Goal: Task Accomplishment & Management: Use online tool/utility

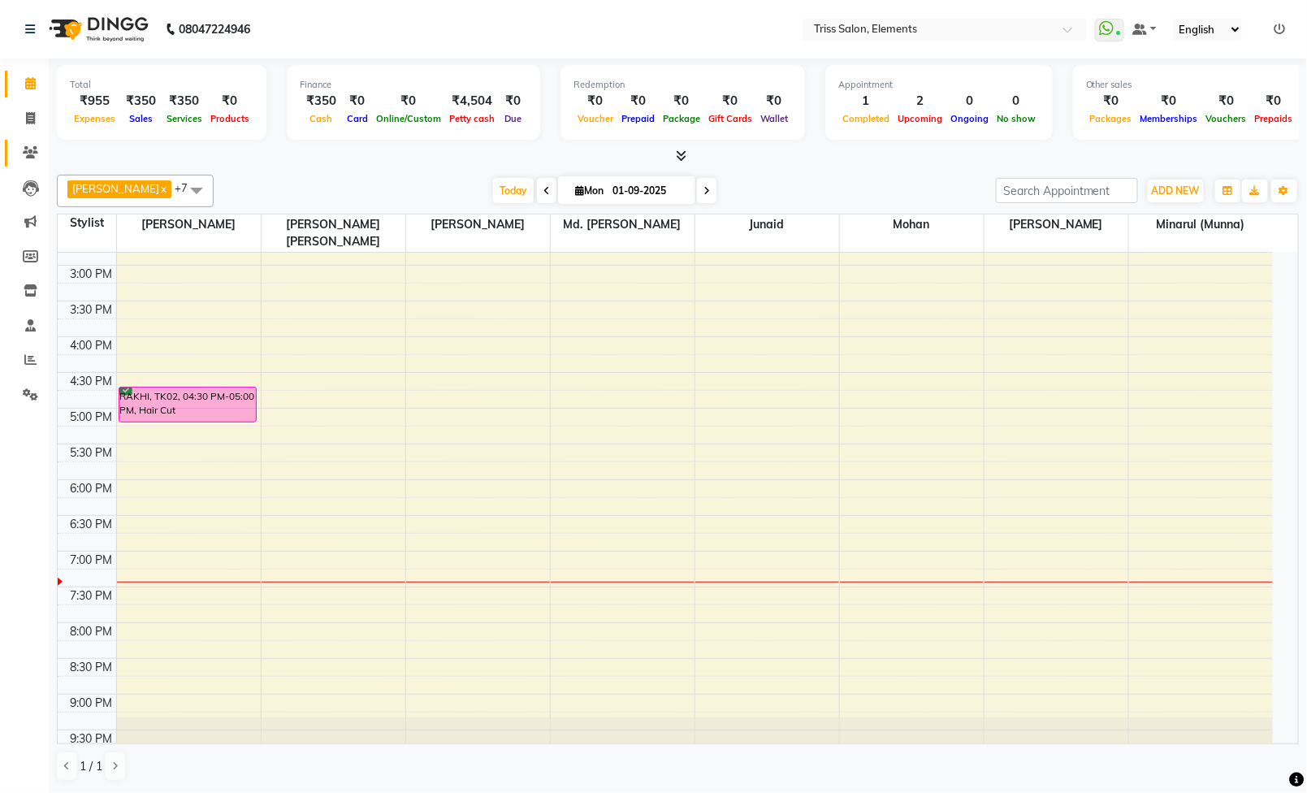
click at [35, 158] on span at bounding box center [30, 153] width 28 height 19
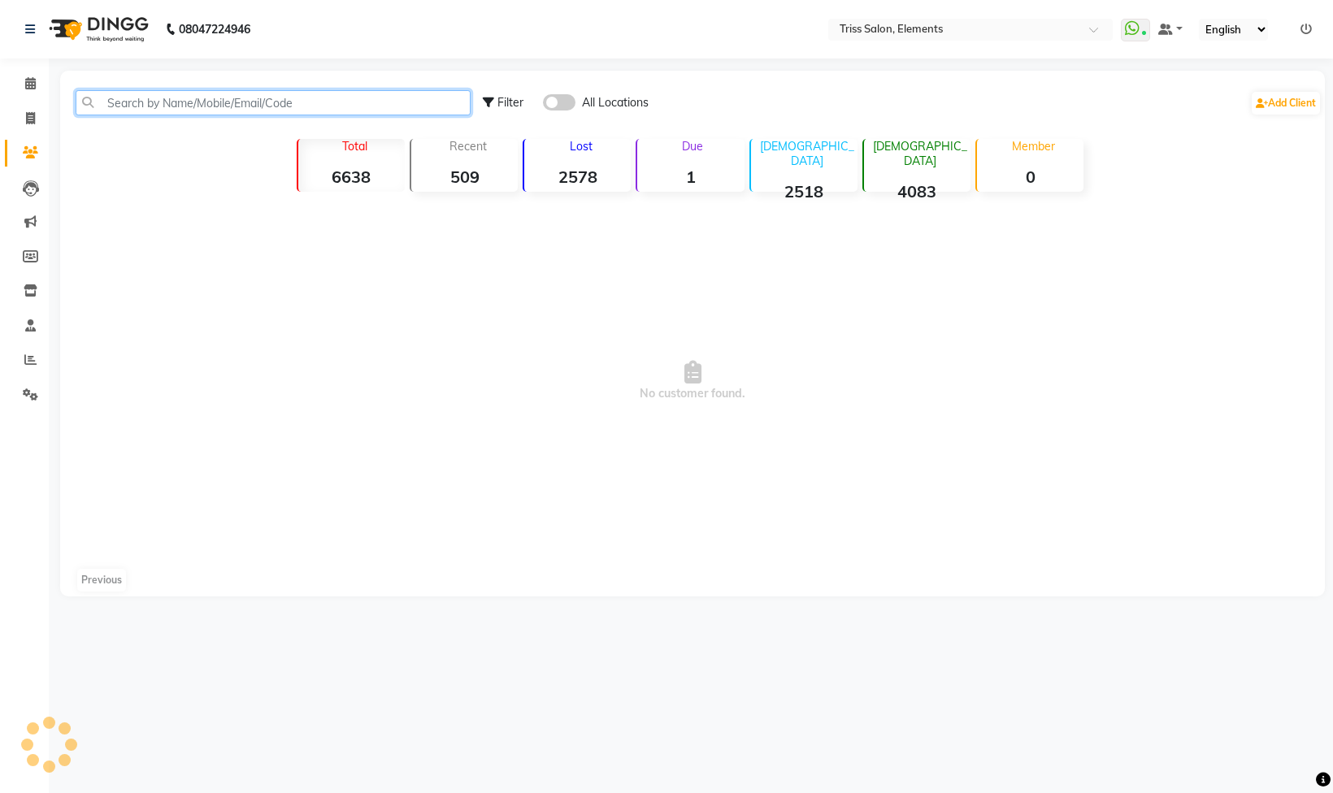
click at [296, 102] on input "text" at bounding box center [273, 102] width 395 height 25
type input "9971140"
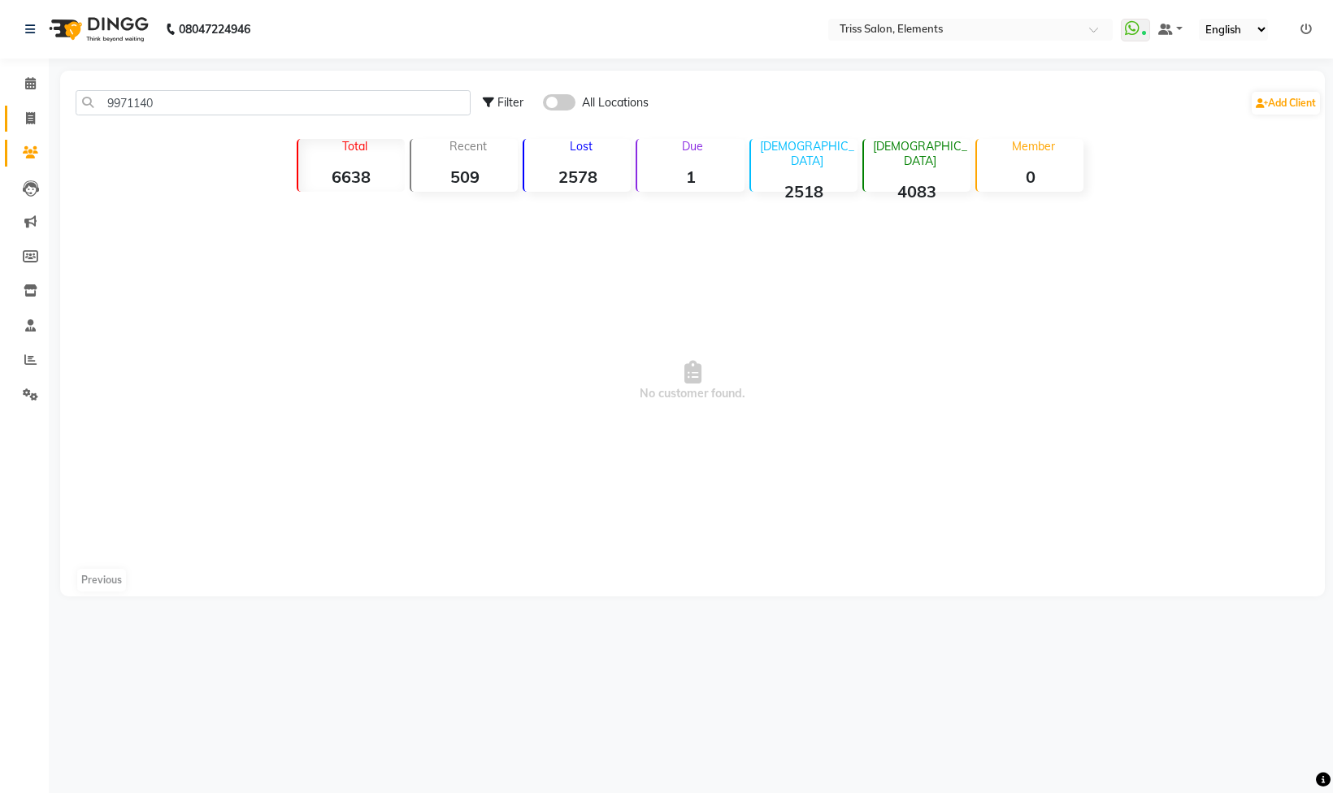
click at [11, 112] on link "Invoice" at bounding box center [24, 119] width 39 height 27
select select "service"
